Goal: Information Seeking & Learning: Learn about a topic

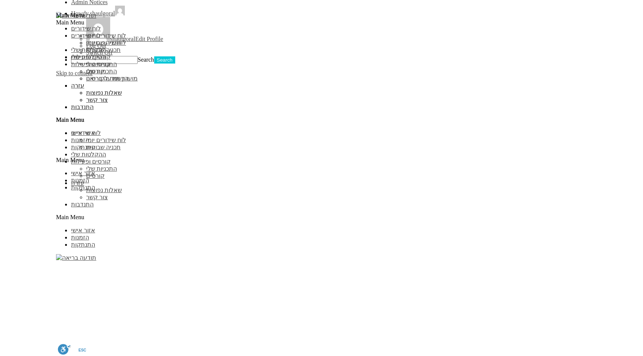
scroll to position [697, 0]
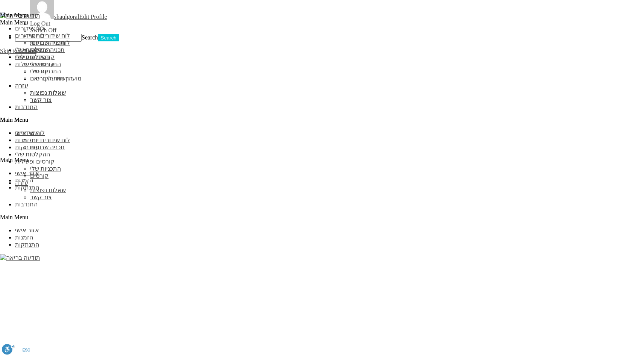
type input "fdsf"
type input "כשגדכדגכשדגכ"
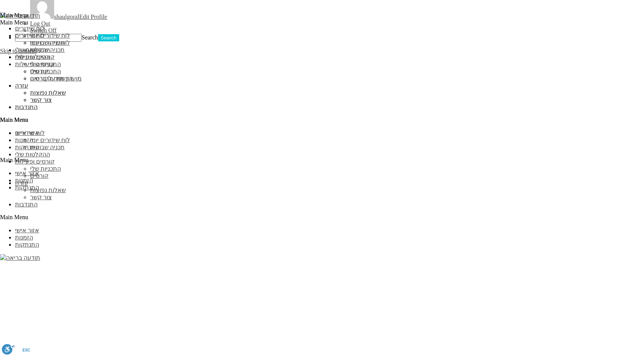
type input "יוגה"
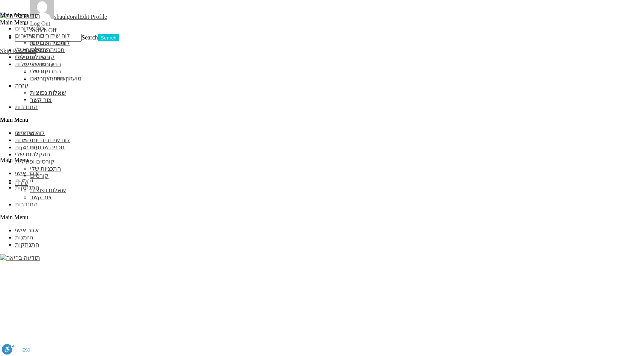
click at [0, 0] on button "הורים" at bounding box center [0, 0] width 0 height 0
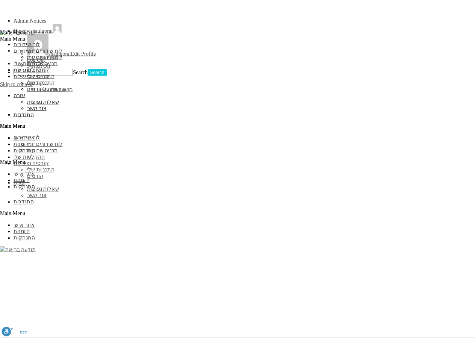
scroll to position [667, 0]
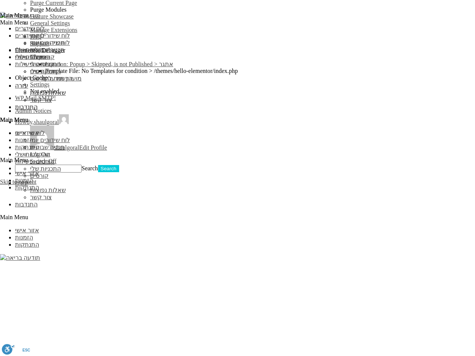
scroll to position [657, 0]
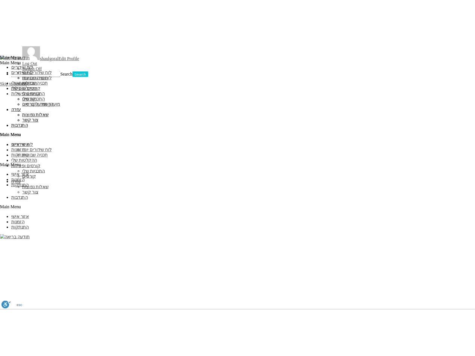
scroll to position [664, 0]
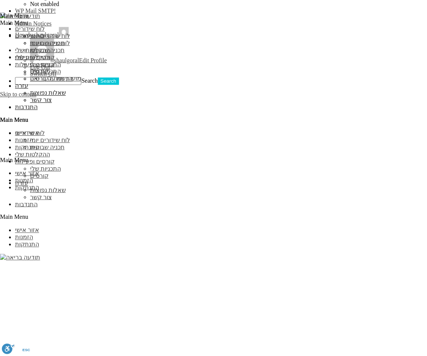
scroll to position [654, 0]
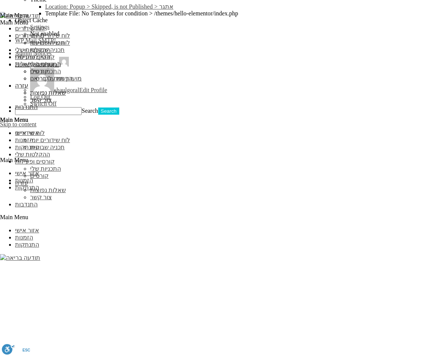
scroll to position [626, 0]
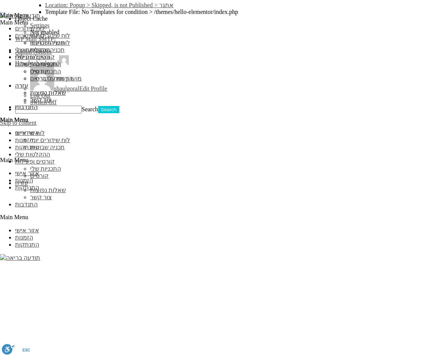
type input "יוגה"
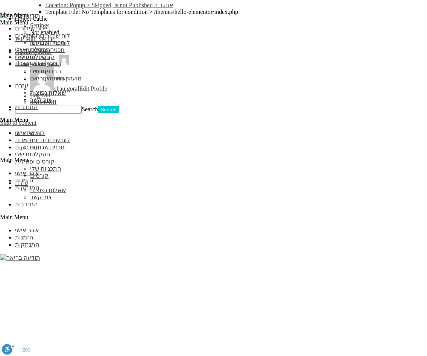
drag, startPoint x: 317, startPoint y: 171, endPoint x: 229, endPoint y: 173, distance: 87.2
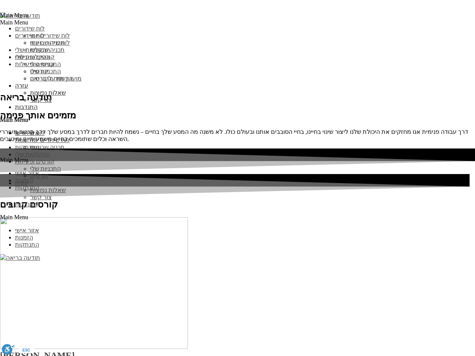
scroll to position [657, 0]
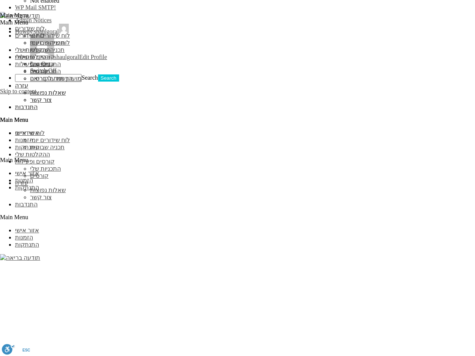
click at [0, 0] on button "מיינדפולנס" at bounding box center [0, 0] width 0 height 0
click at [0, 0] on button "עומק" at bounding box center [0, 0] width 0 height 0
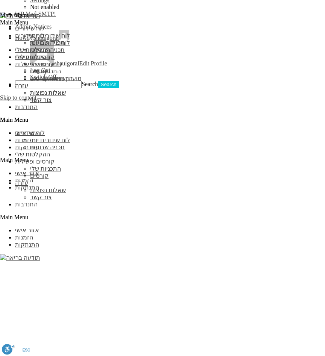
scroll to position [652, 0]
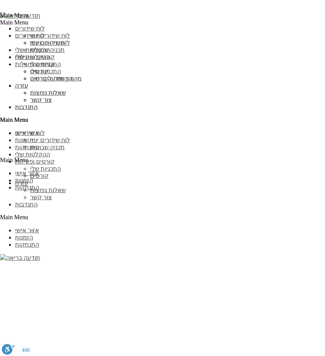
scroll to position [766, 0]
click at [0, 0] on span "תנועה" at bounding box center [0, 0] width 0 height 0
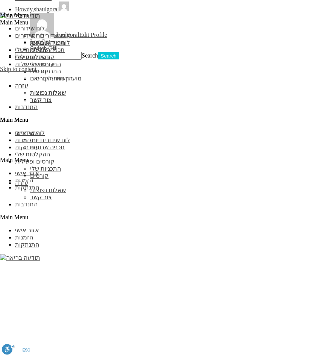
scroll to position [676, 0]
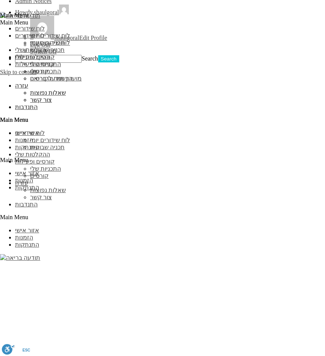
click at [0, 0] on button "נקה הכל" at bounding box center [0, 0] width 0 height 0
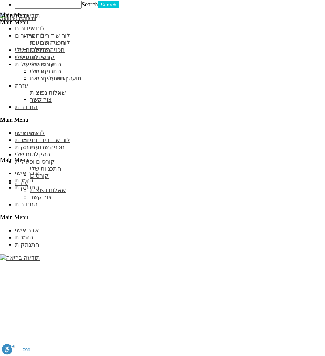
scroll to position [734, 0]
type input "יוגה"
type input "א"
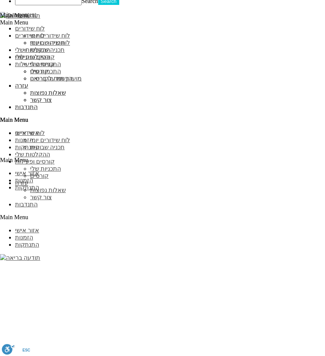
type input "אורנ"
drag, startPoint x: 300, startPoint y: 129, endPoint x: 349, endPoint y: 129, distance: 49.3
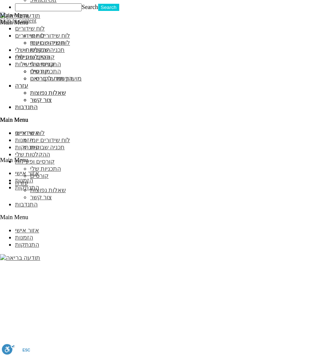
scroll to position [728, 6]
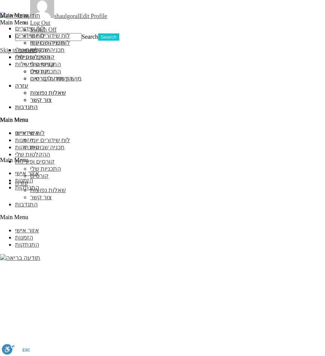
scroll to position [715, 0]
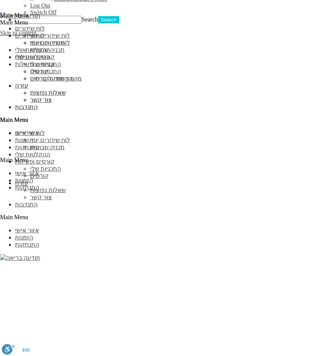
scroll to position [715, 0]
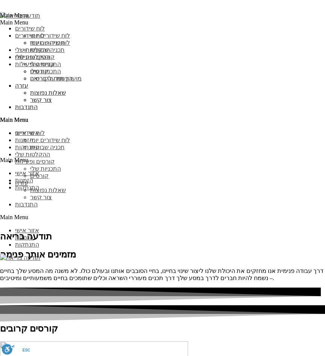
scroll to position [715, 0]
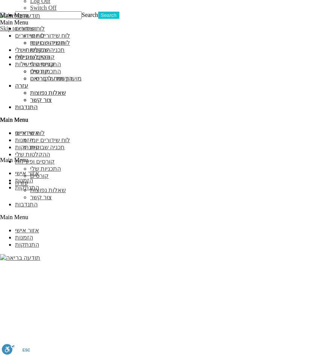
scroll to position [715, 0]
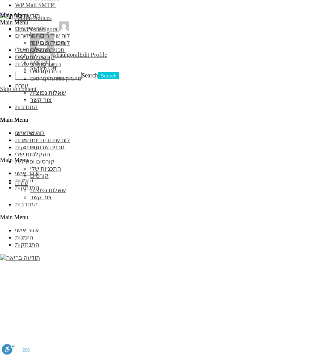
scroll to position [660, 0]
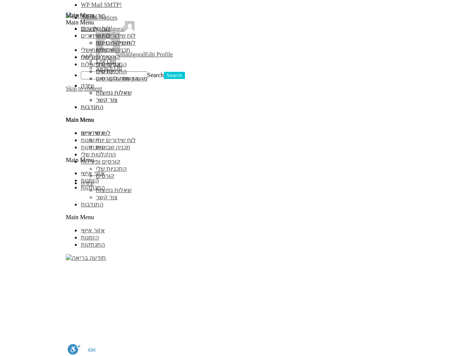
scroll to position [688, 0]
